Goal: Information Seeking & Learning: Learn about a topic

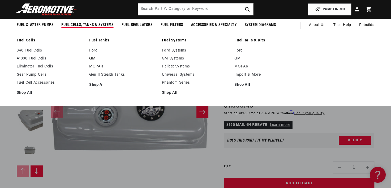
click at [93, 58] on link "GM" at bounding box center [122, 58] width 67 height 5
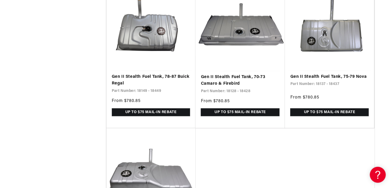
scroll to position [0, 337]
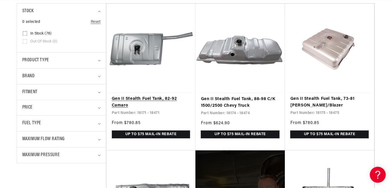
scroll to position [0, 674]
click at [104, 92] on details "Fitment 0 selected Reset Fitment Vehicle Specific (78) Vehicle Specific (78 pro…" at bounding box center [61, 92] width 89 height 16
click at [97, 92] on summary "Fitment" at bounding box center [61, 92] width 78 height 16
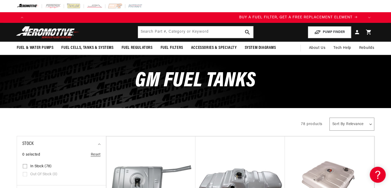
scroll to position [0, 0]
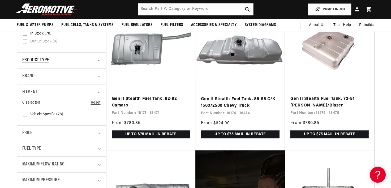
click at [98, 61] on summary "Product type" at bounding box center [61, 61] width 78 height 16
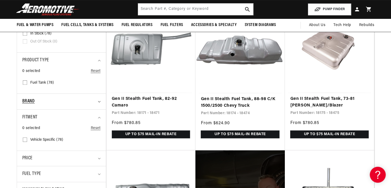
click at [98, 101] on icon "Brand (0 selected)" at bounding box center [99, 102] width 3 height 2
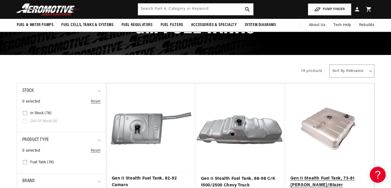
click at [335, 175] on link "Gen II Stealth Fuel Tank, 73-81 [PERSON_NAME]/Blazer" at bounding box center [329, 182] width 79 height 14
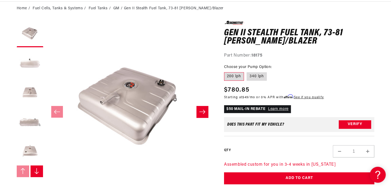
scroll to position [0, 337]
